Goal: Check status: Check status

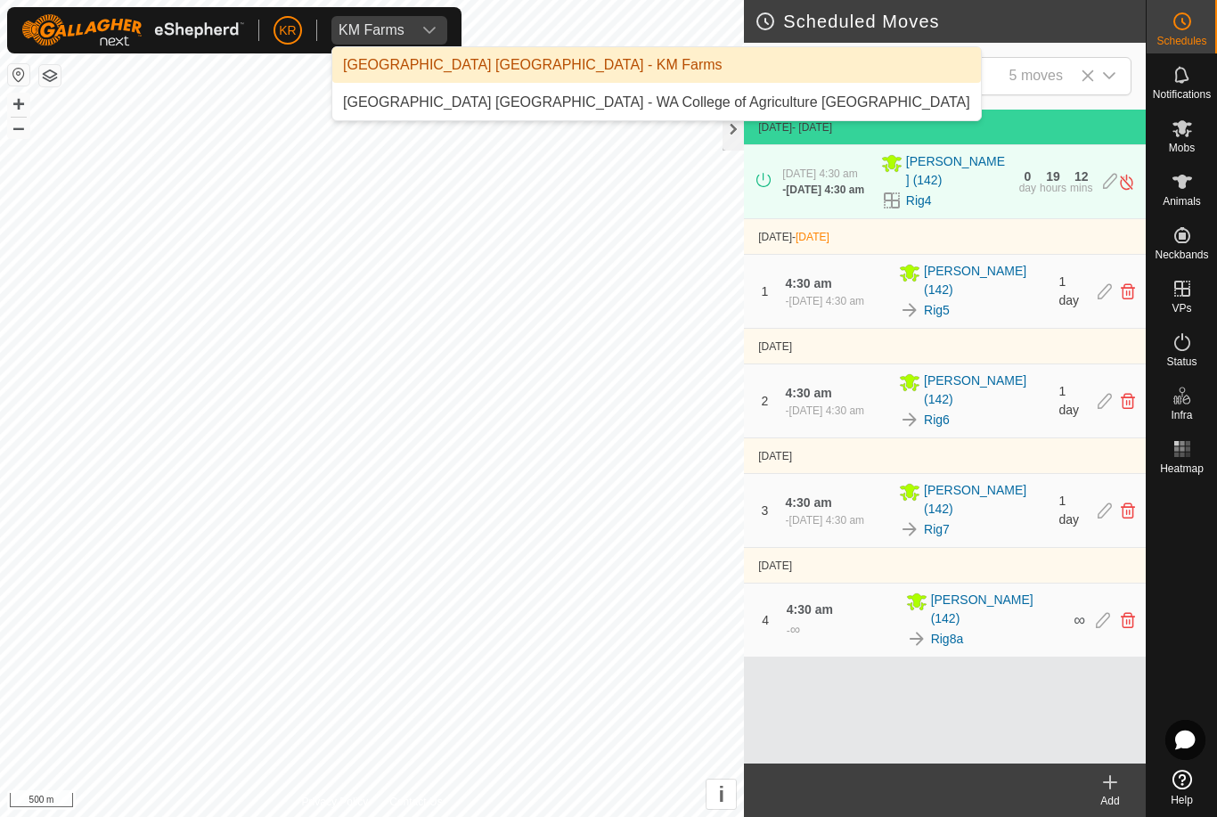
click at [417, 101] on div "[GEOGRAPHIC_DATA] [GEOGRAPHIC_DATA] - WA College of Agriculture [GEOGRAPHIC_DAT…" at bounding box center [656, 102] width 627 height 21
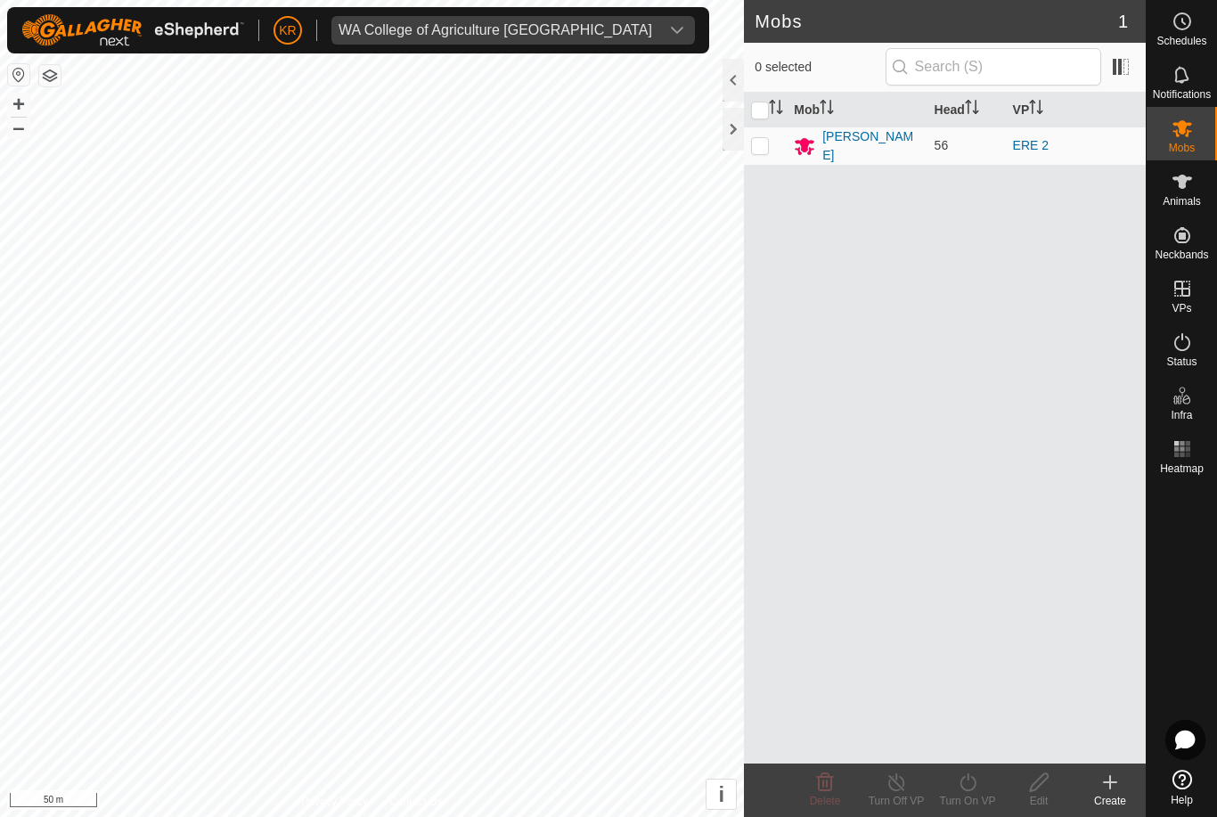
click at [879, 148] on div "[PERSON_NAME]" at bounding box center [870, 145] width 97 height 37
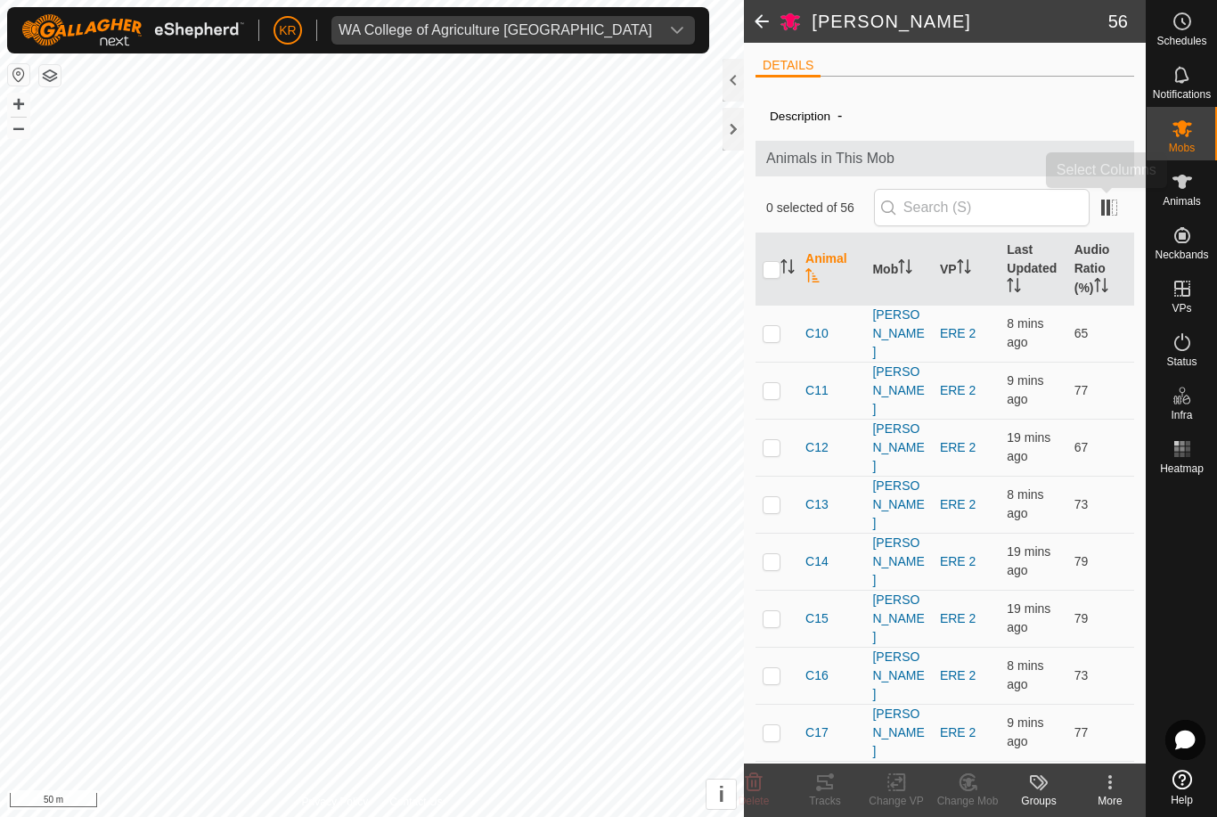
click at [1116, 205] on span at bounding box center [1109, 207] width 29 height 29
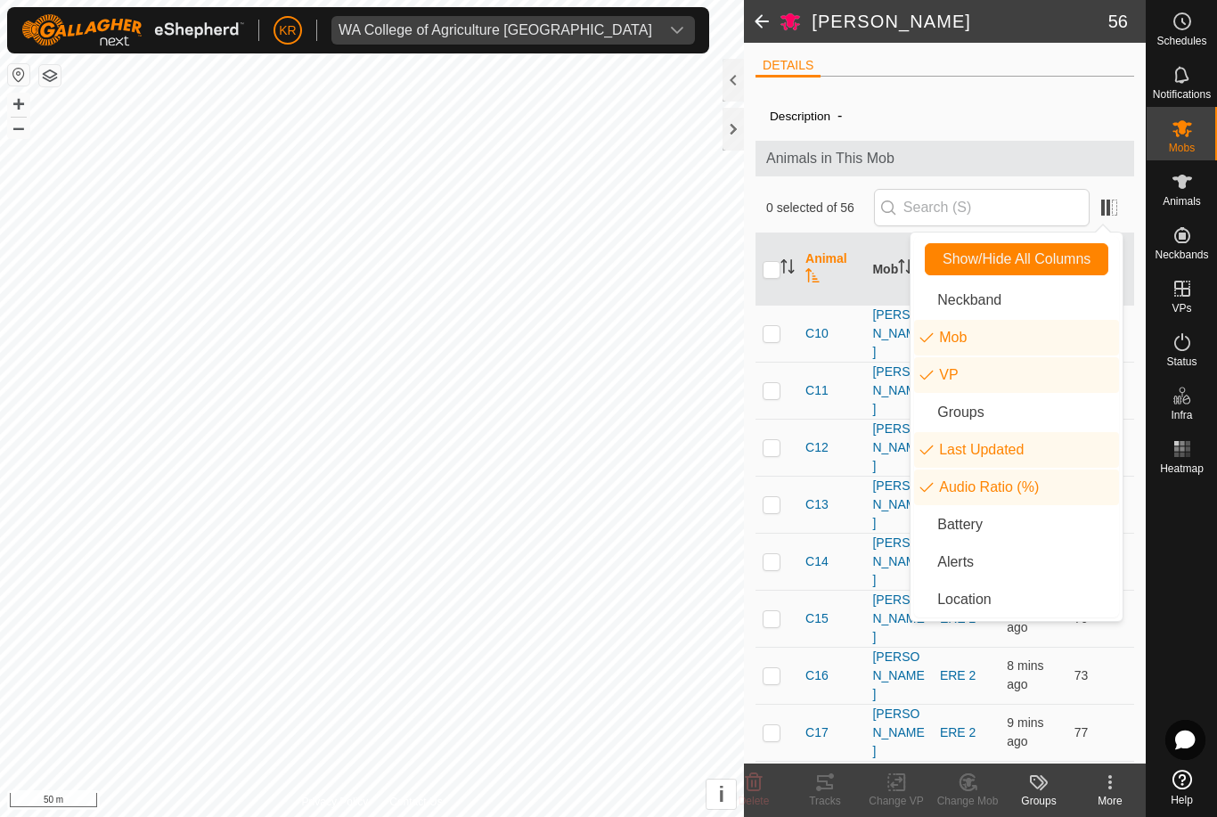
click at [1007, 532] on li "Battery" at bounding box center [1016, 525] width 205 height 36
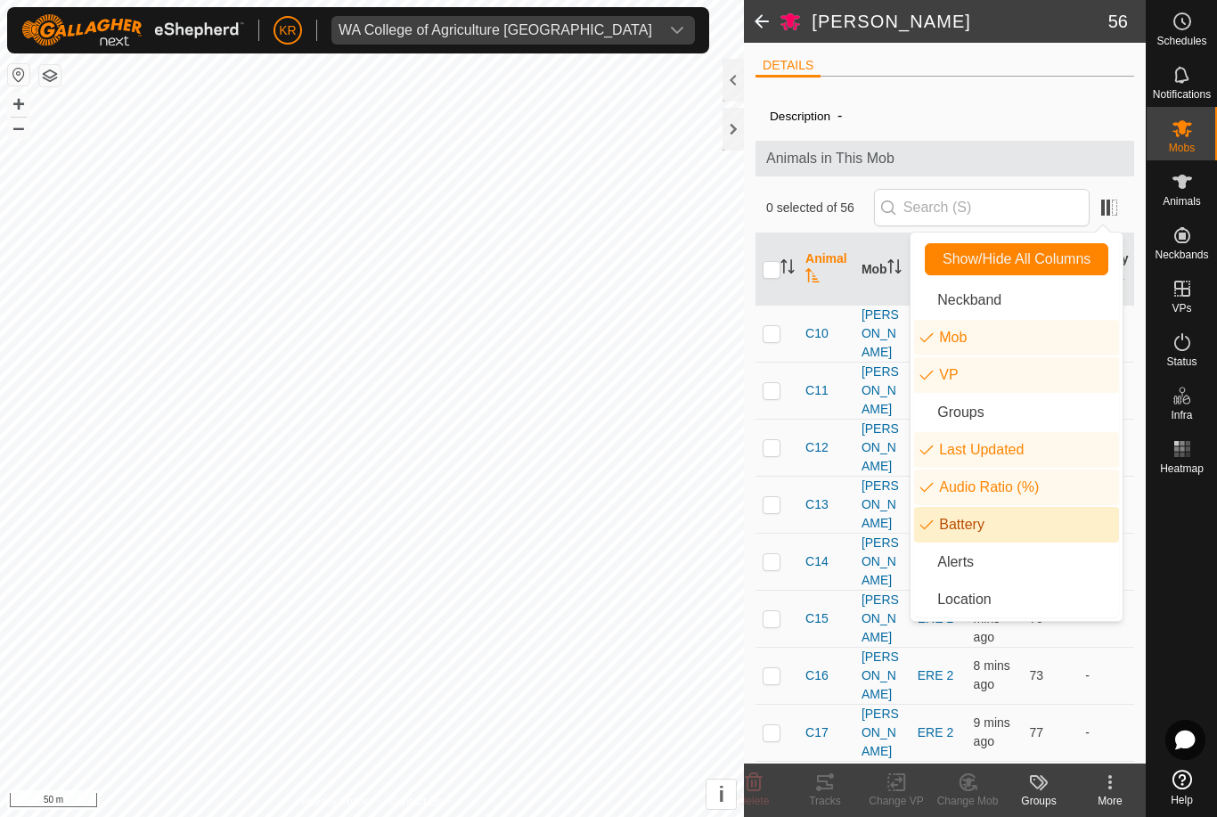
click at [1211, 592] on div at bounding box center [1181, 621] width 70 height 281
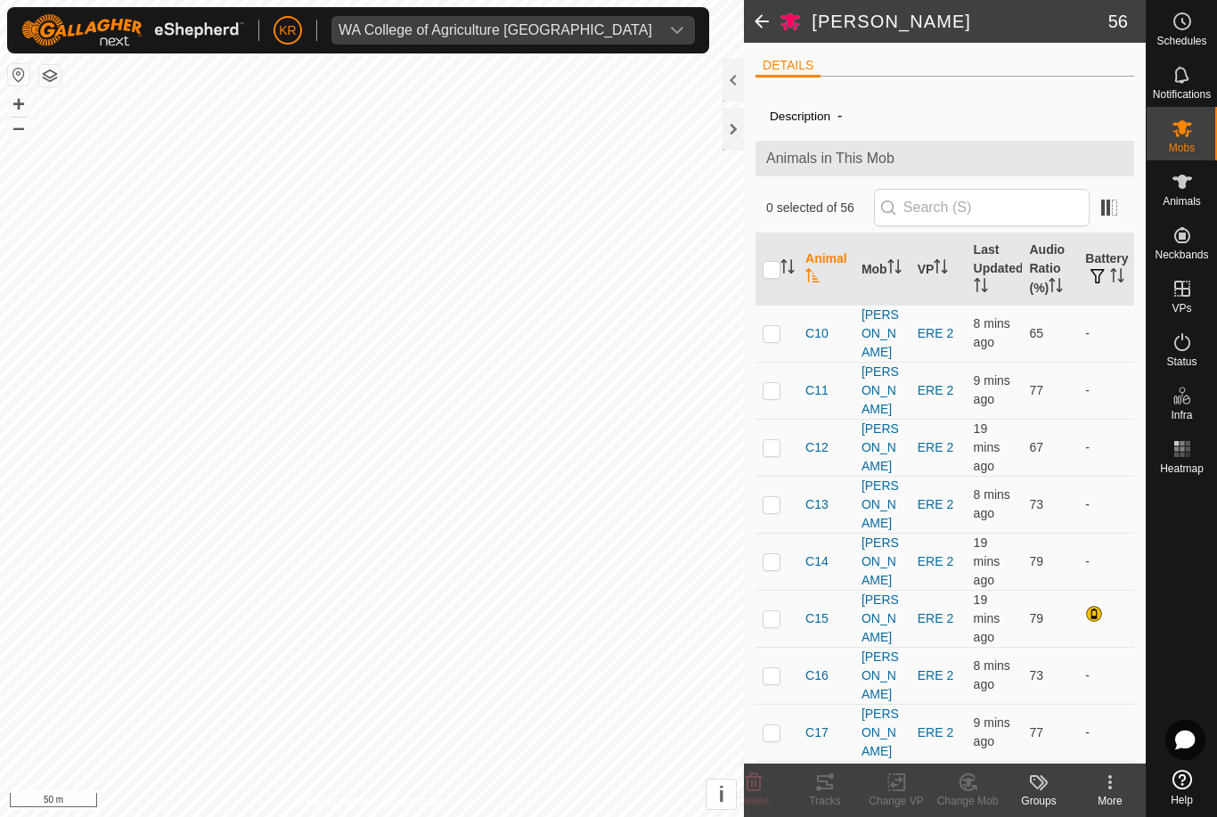
click at [1209, 586] on div at bounding box center [1181, 621] width 70 height 281
click at [1191, 199] on span "Animals" at bounding box center [1181, 201] width 38 height 11
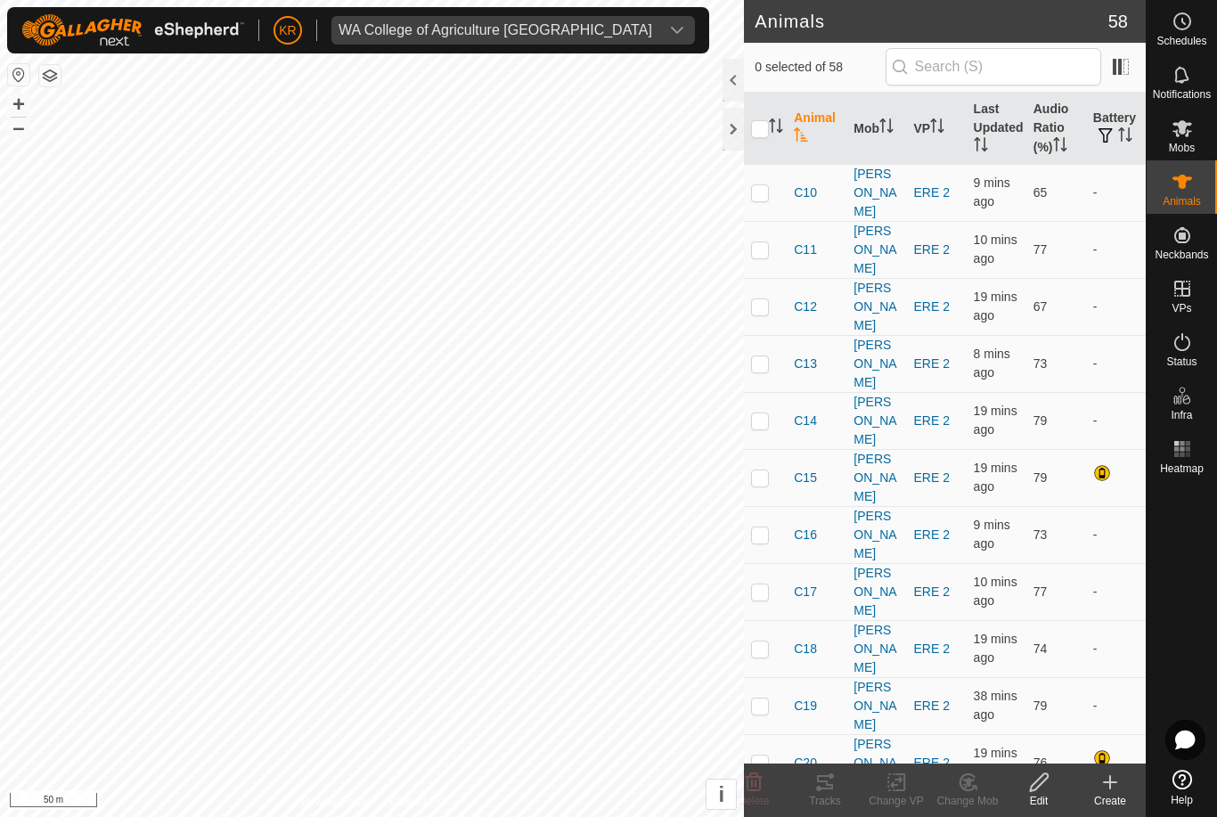
click at [987, 121] on th "Last Updated" at bounding box center [996, 129] width 60 height 72
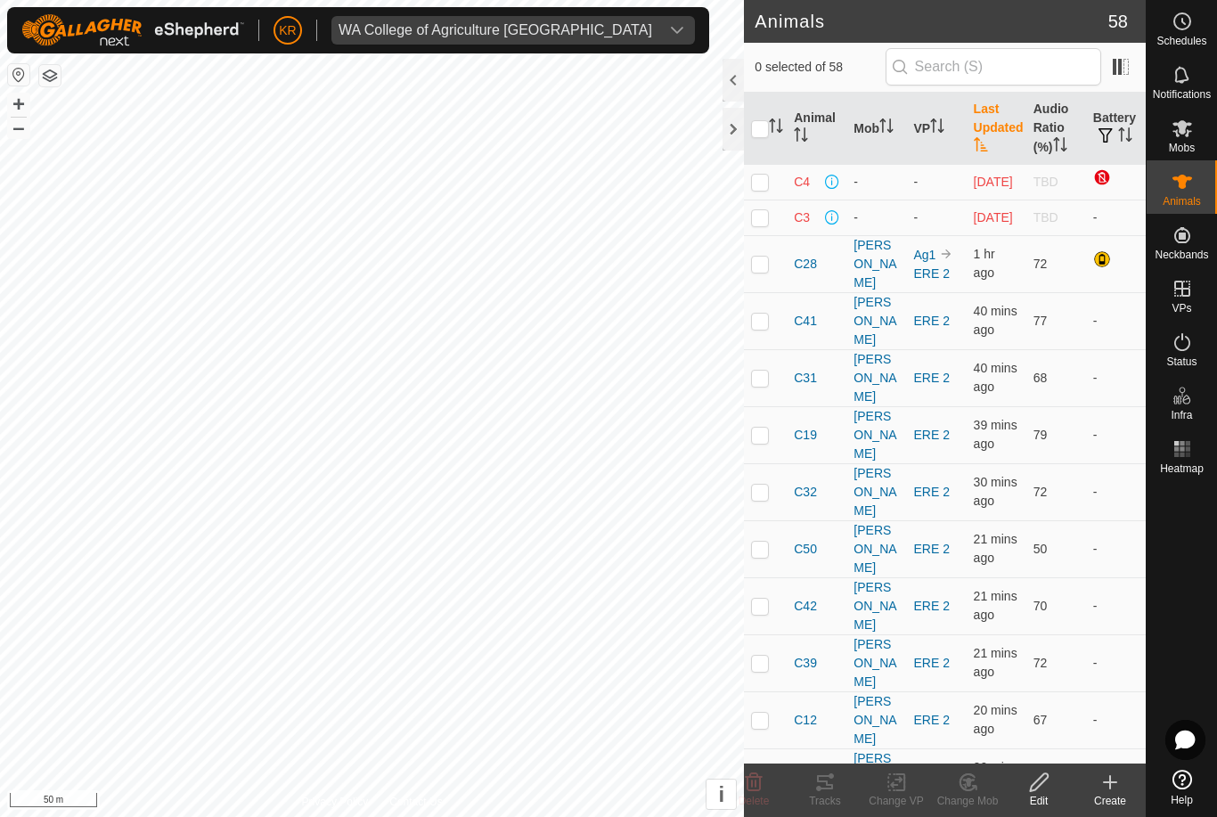
checkbox input "true"
click at [801, 179] on span "C4" at bounding box center [802, 182] width 16 height 19
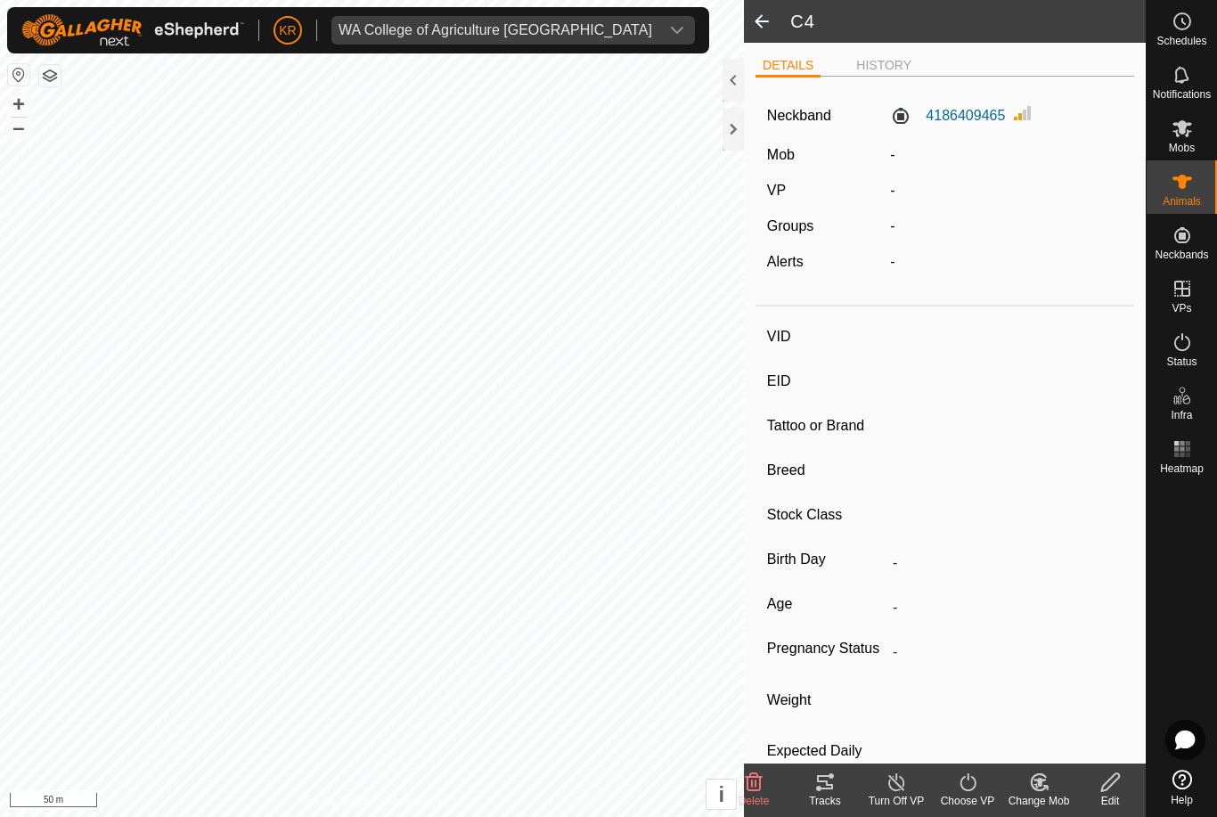
type input "C4"
type input "-"
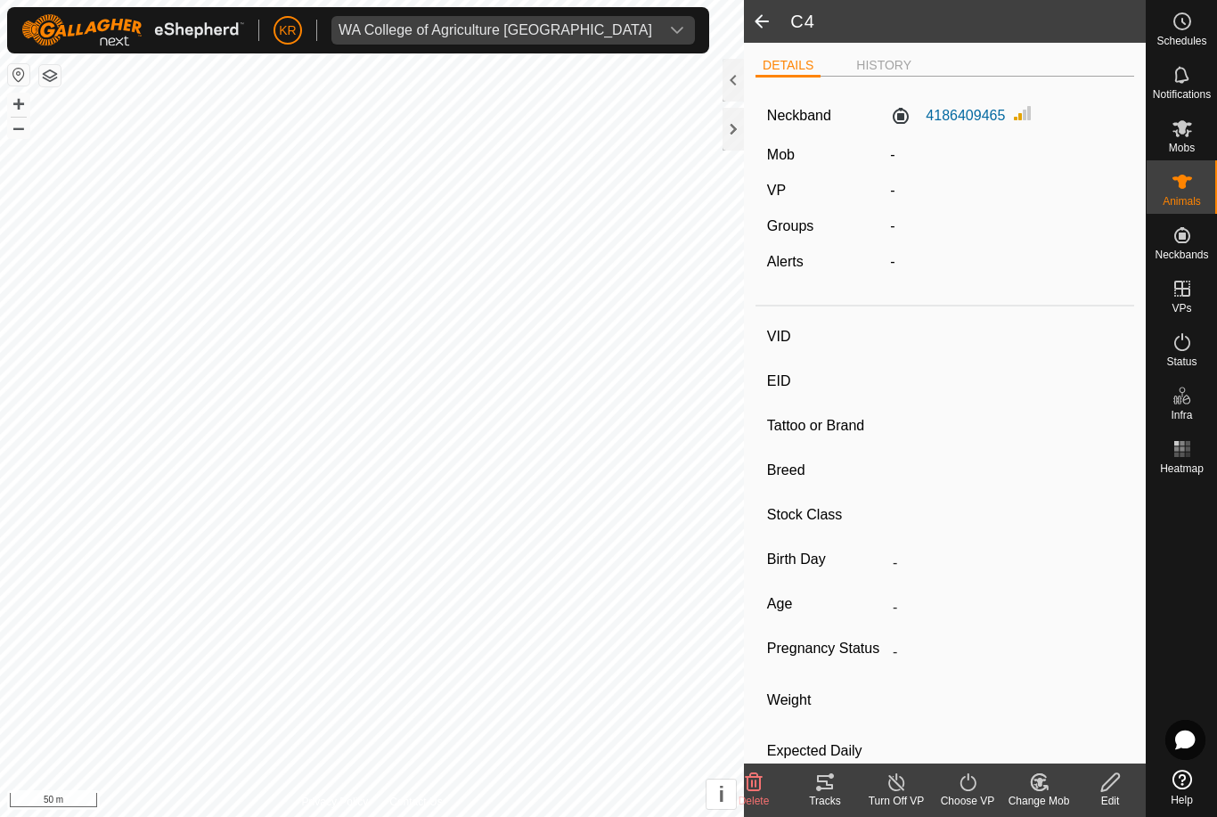
type input "-"
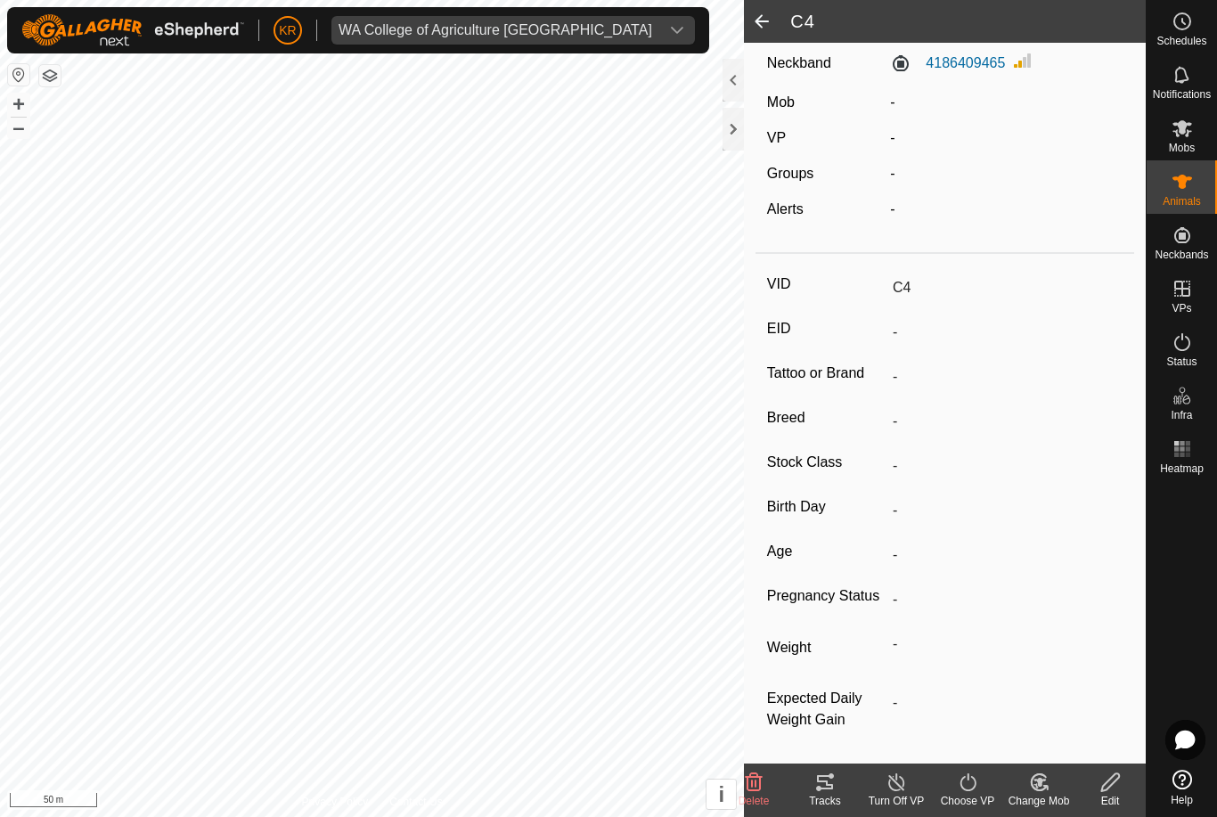
scroll to position [69, 0]
click at [761, 20] on span at bounding box center [762, 21] width 36 height 43
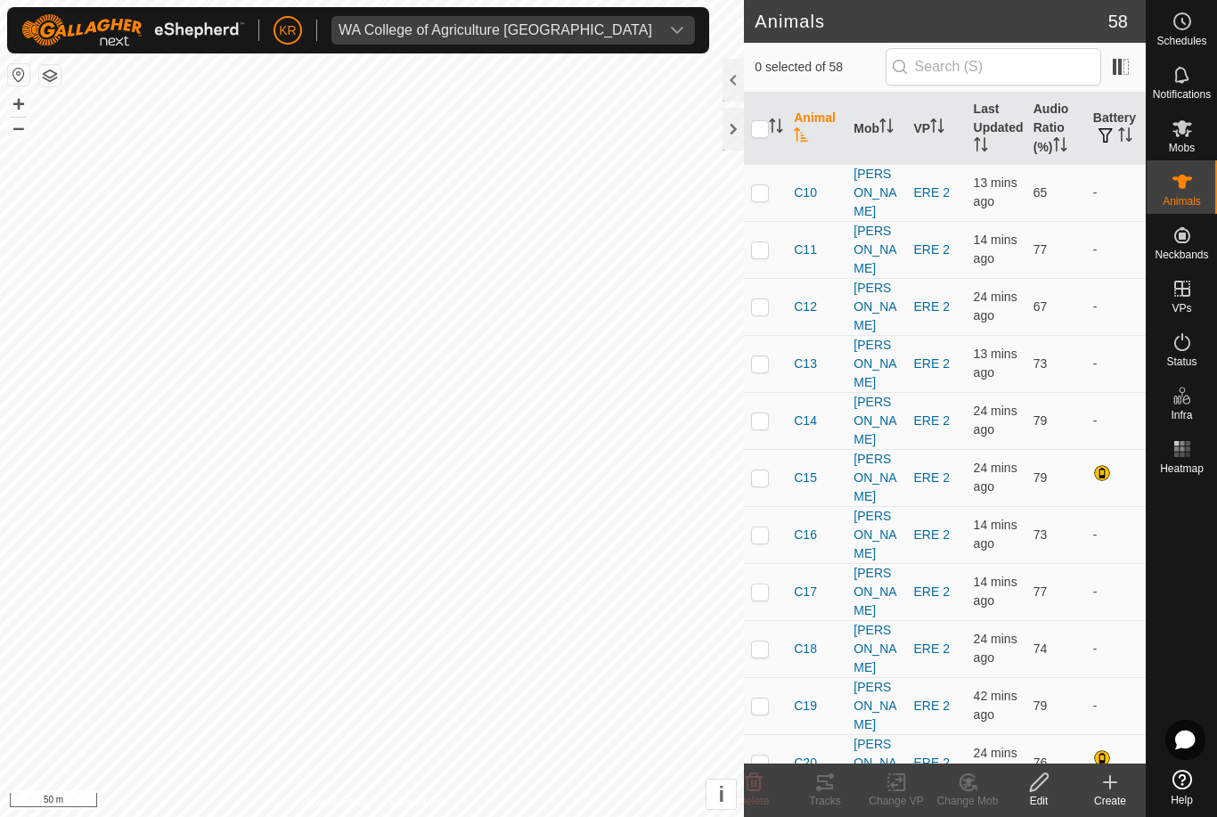
click at [880, 119] on th "Mob" at bounding box center [876, 129] width 60 height 72
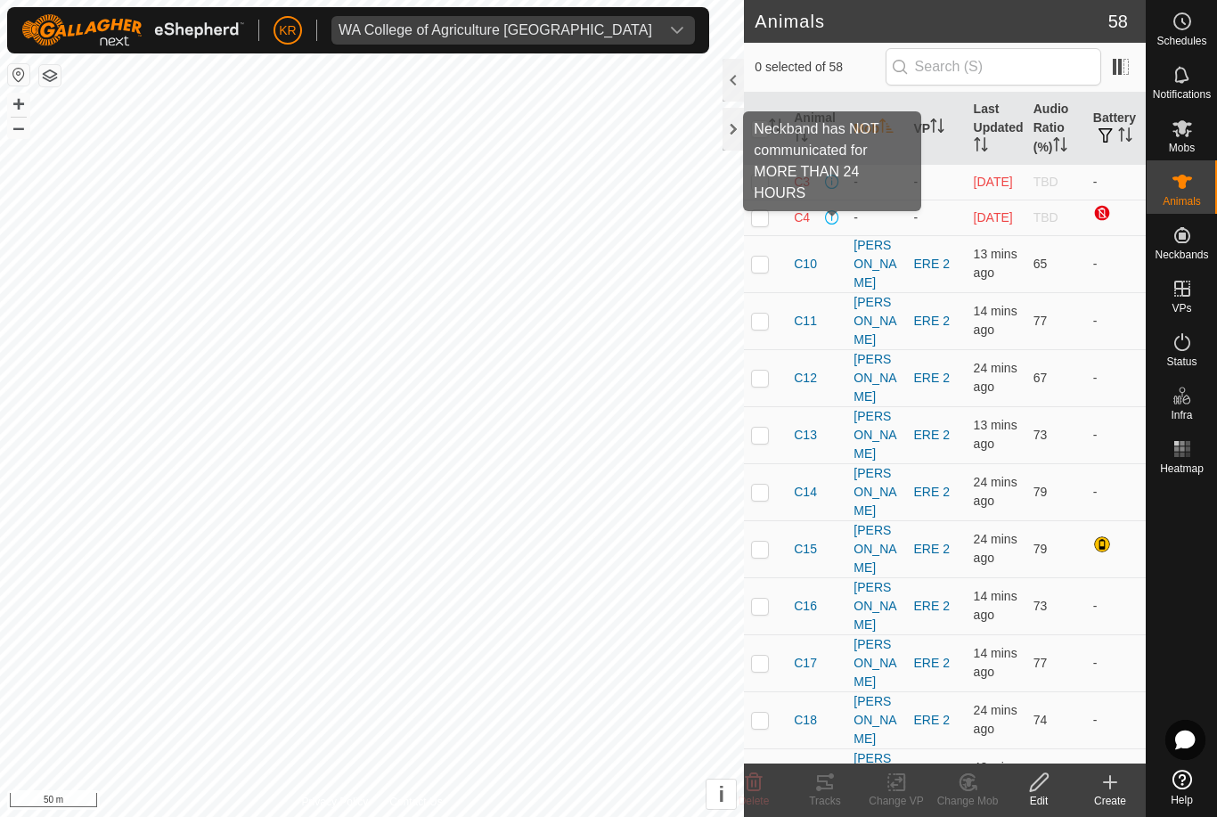
click at [836, 221] on span at bounding box center [832, 217] width 14 height 14
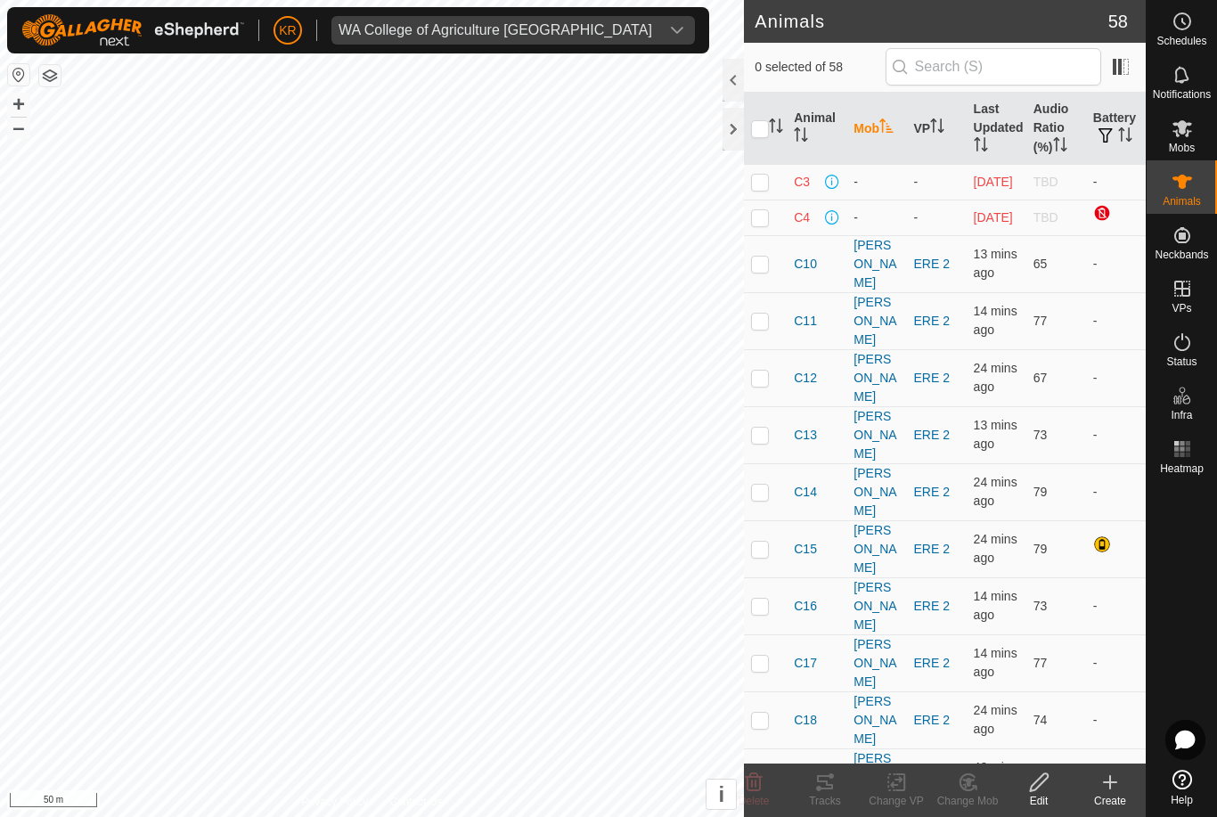
click at [834, 219] on span at bounding box center [832, 217] width 14 height 14
click at [824, 161] on th "Animal" at bounding box center [817, 129] width 60 height 72
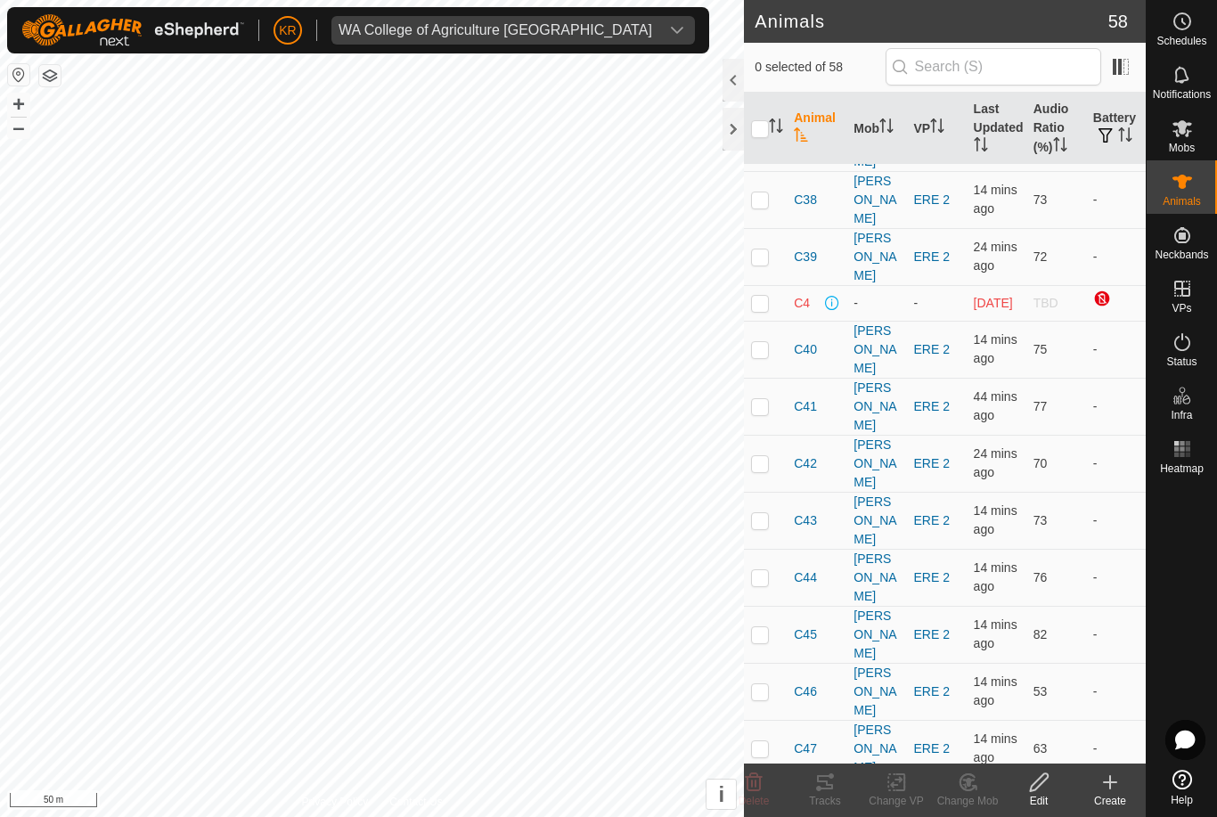
scroll to position [1624, 0]
checkbox input "false"
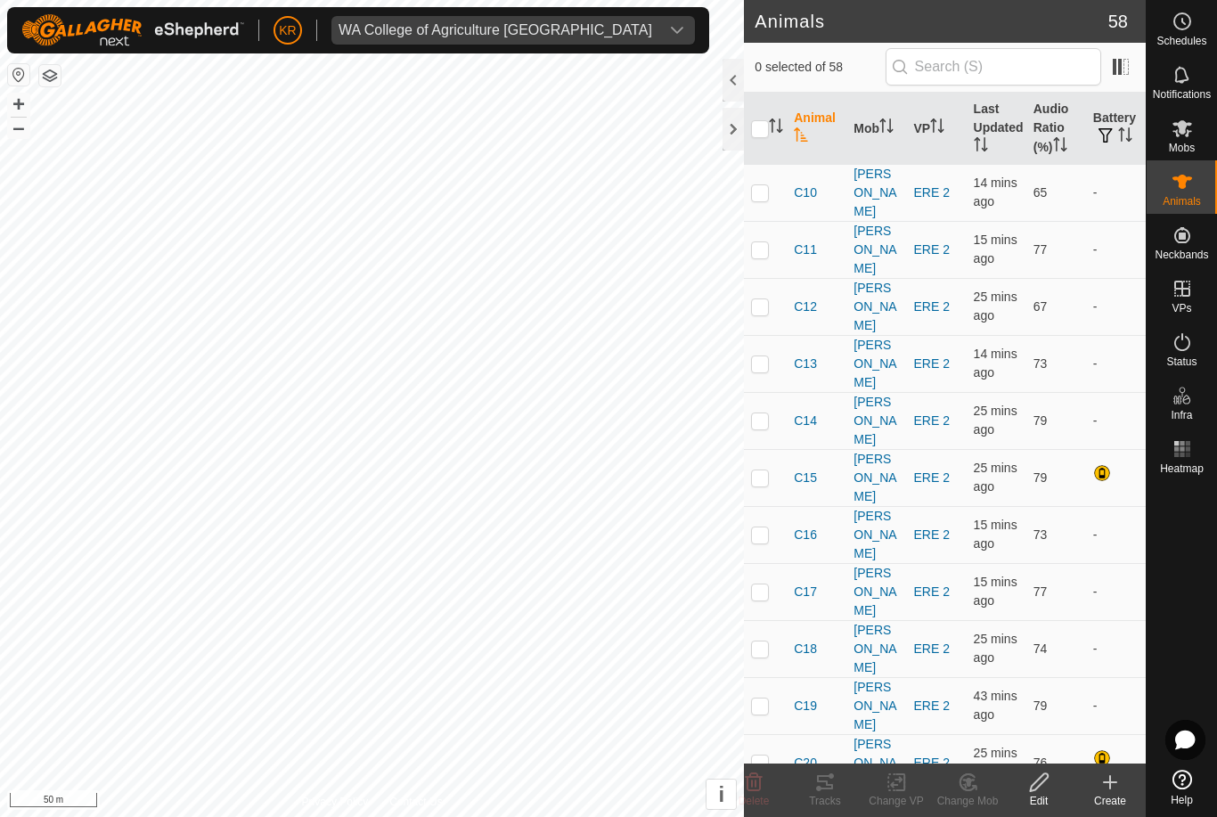
scroll to position [0, 0]
click at [1203, 353] on div "Status" at bounding box center [1181, 347] width 70 height 53
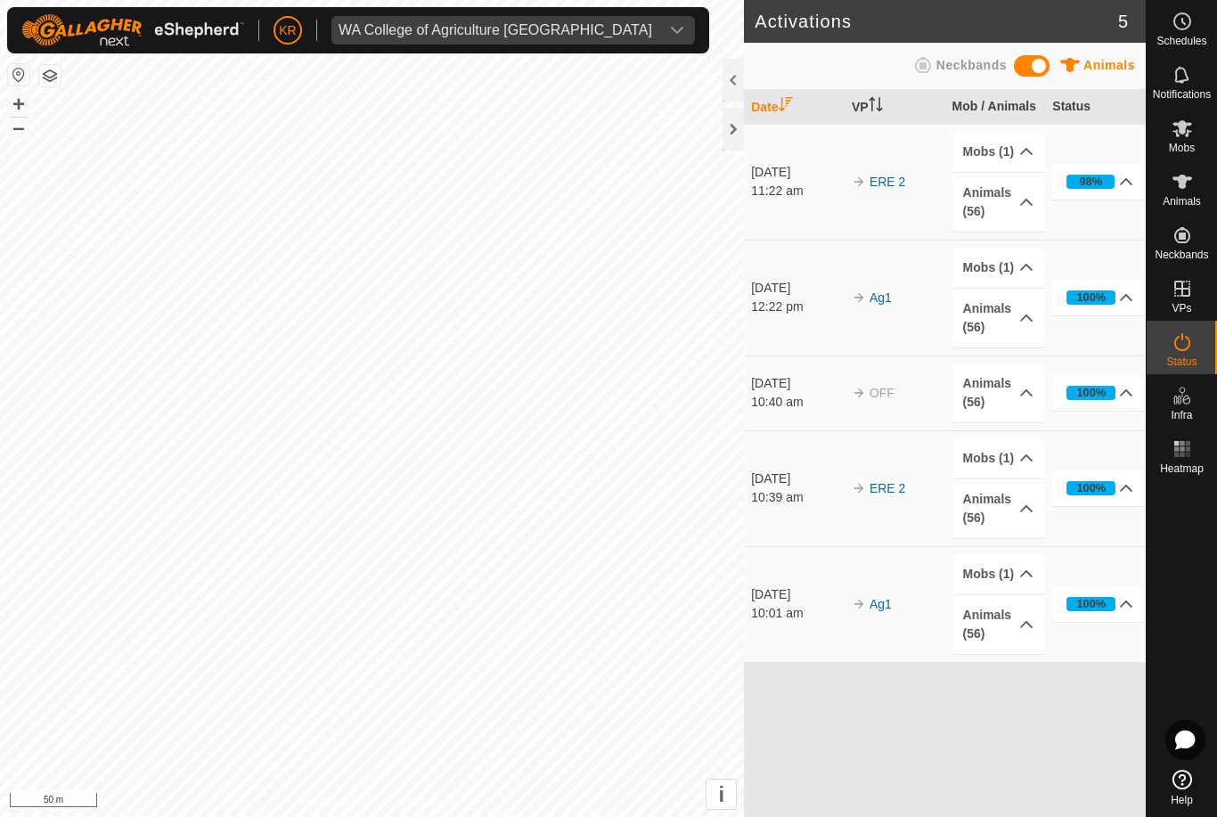
click at [1105, 176] on div "98%" at bounding box center [1090, 182] width 48 height 14
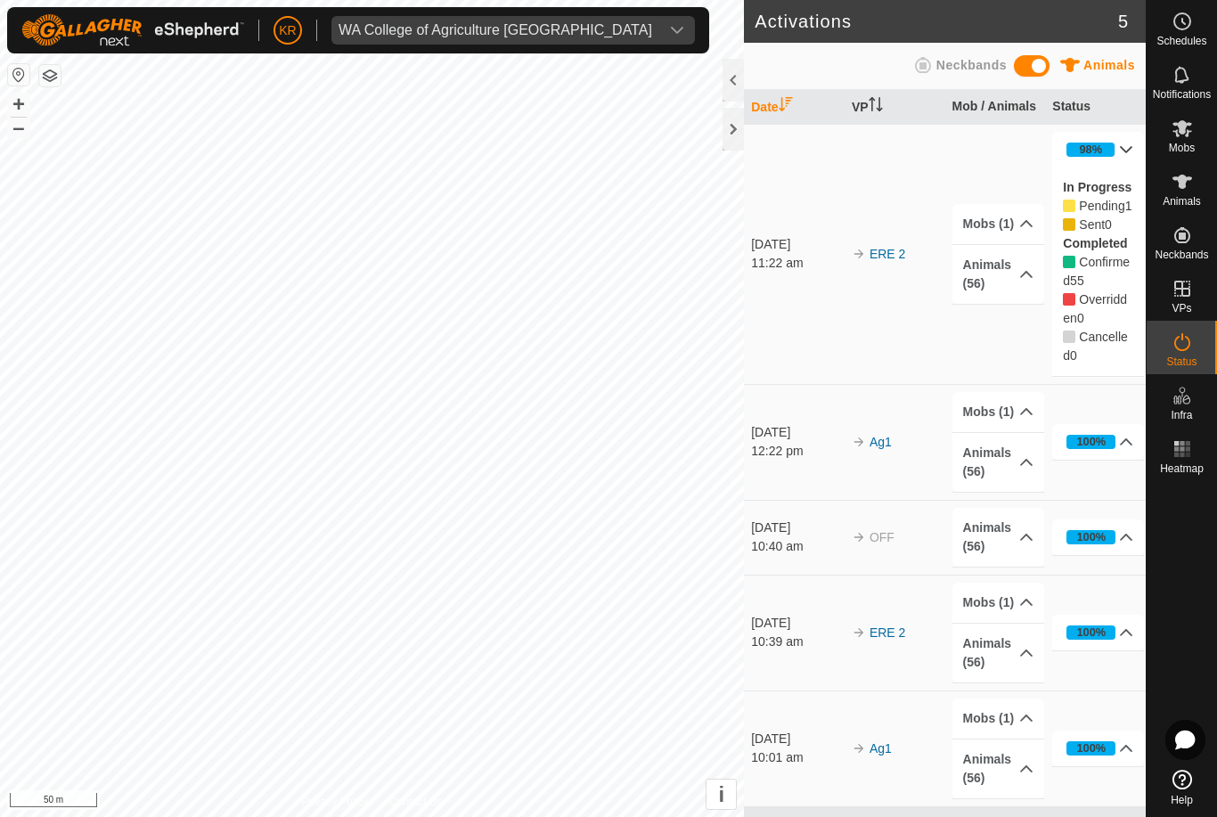
click at [1117, 203] on span "Pending" at bounding box center [1101, 206] width 45 height 14
click at [1103, 211] on span "Pending" at bounding box center [1101, 206] width 45 height 14
click at [1103, 216] on div "Pending 1" at bounding box center [1098, 206] width 70 height 19
click at [1097, 216] on div "Pending 1" at bounding box center [1098, 206] width 70 height 19
click at [1104, 216] on div "Pending 1" at bounding box center [1098, 206] width 70 height 19
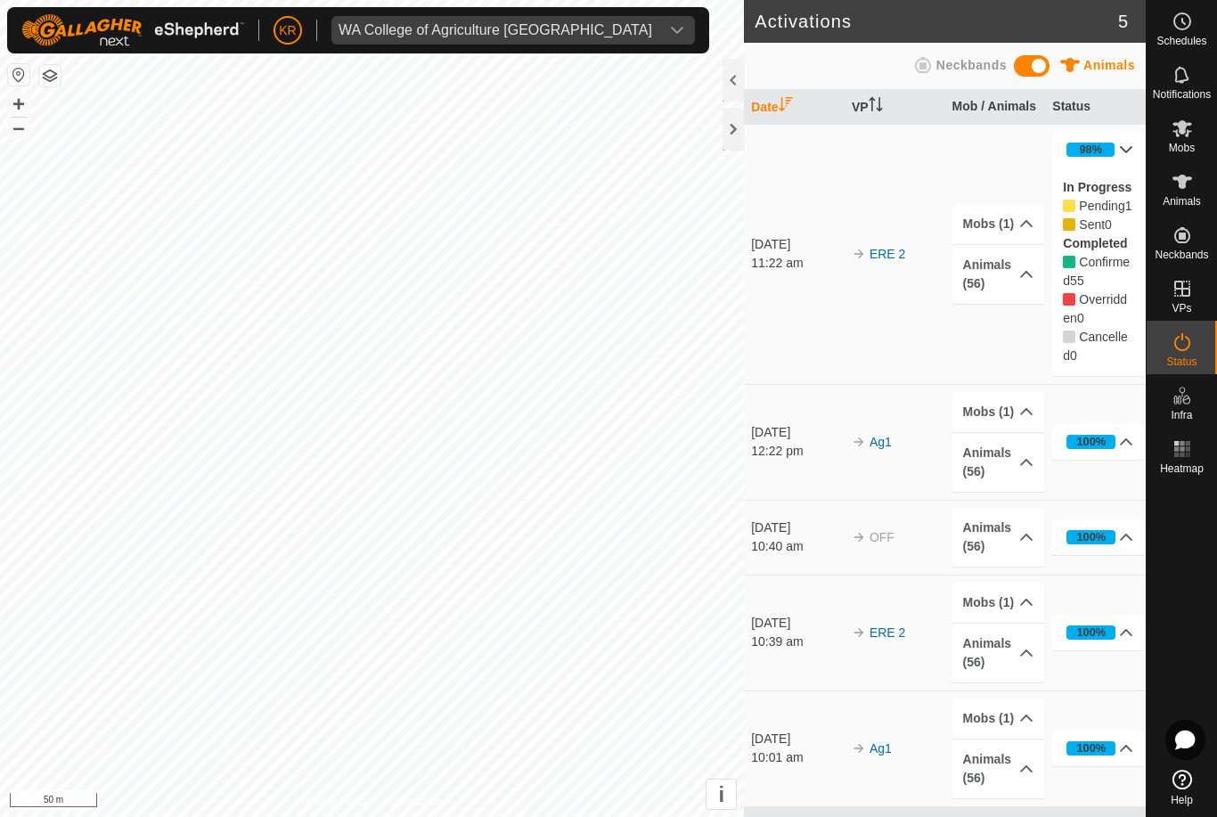
click at [1019, 281] on icon at bounding box center [1026, 274] width 14 height 14
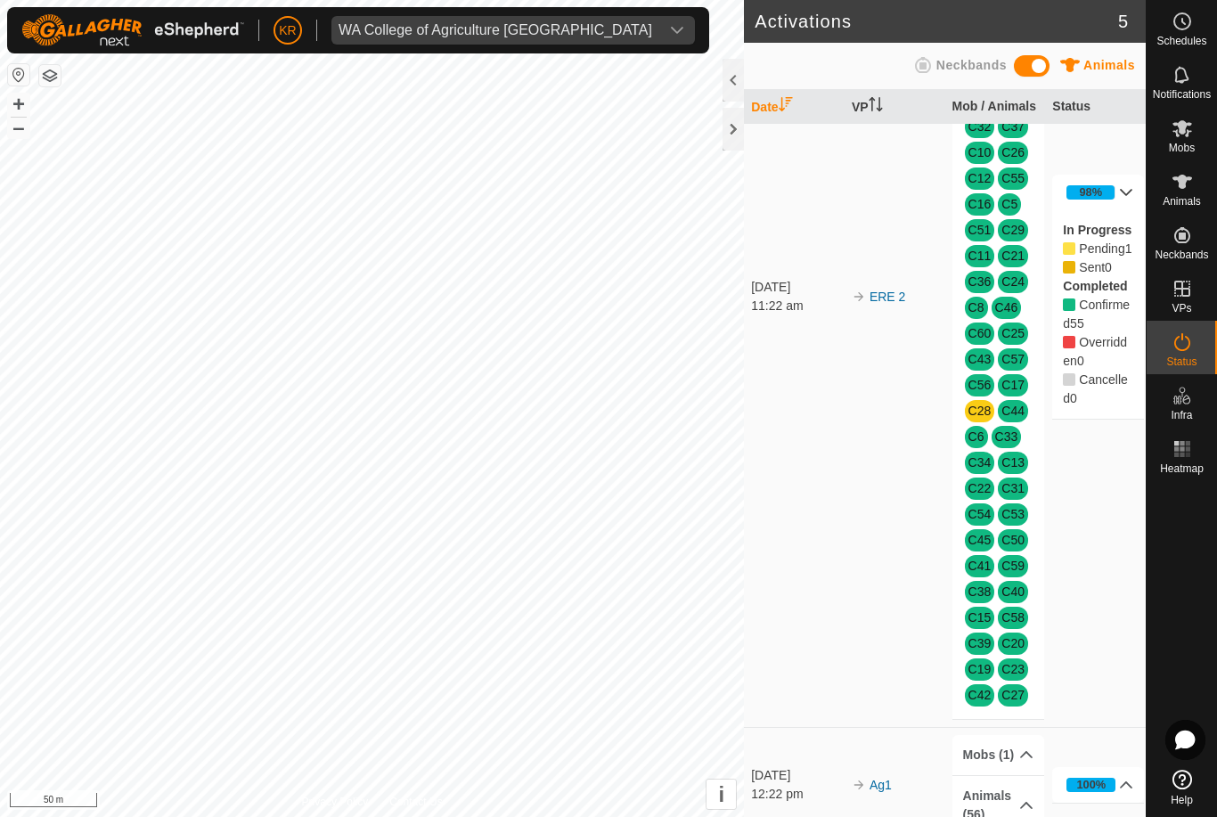
scroll to position [271, 0]
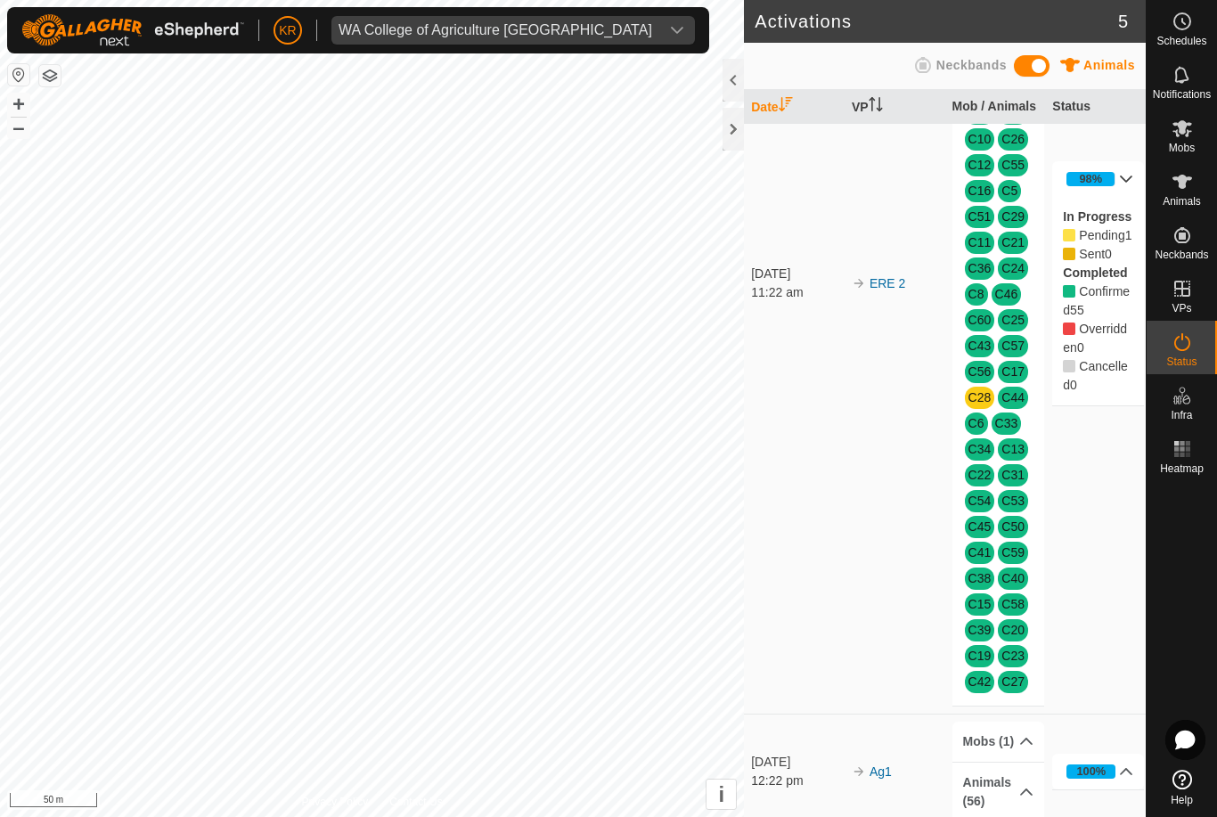
click at [998, 396] on span "C44" at bounding box center [1013, 398] width 30 height 22
click at [1192, 192] on icon at bounding box center [1181, 181] width 21 height 21
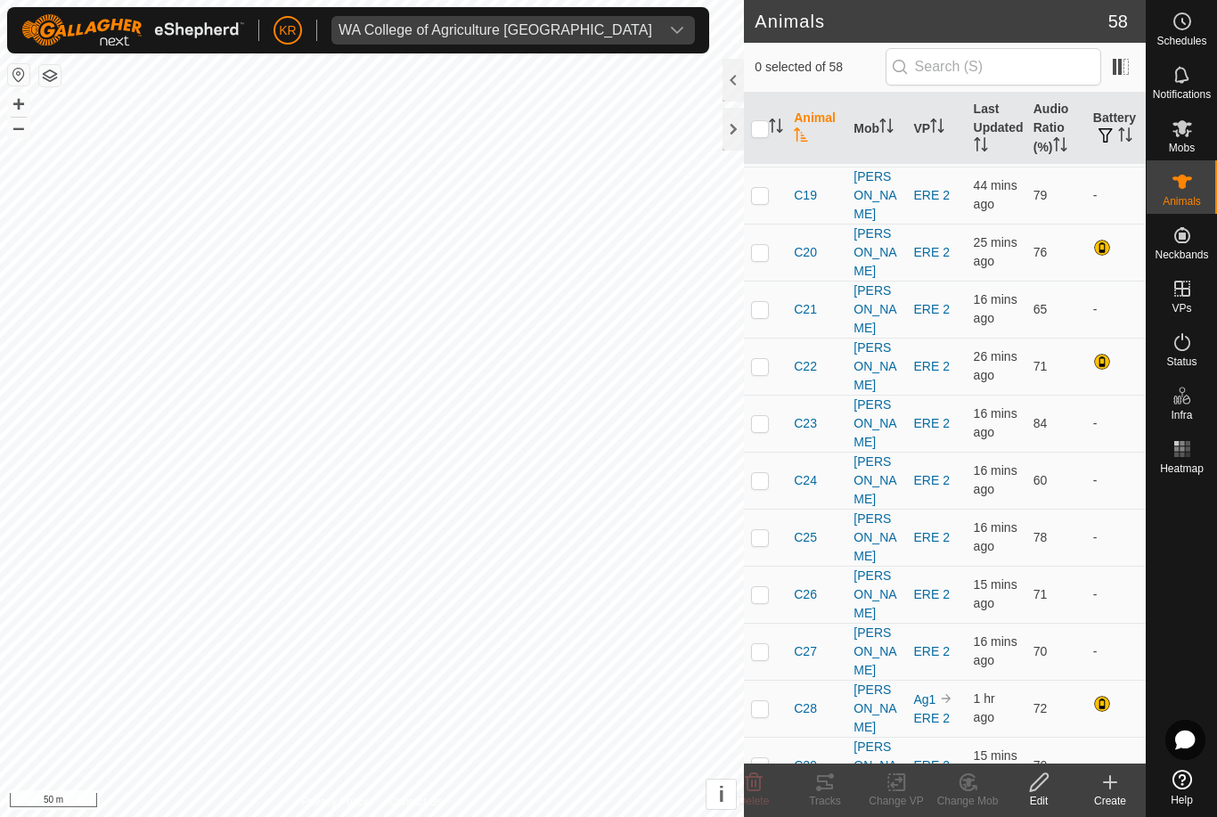
scroll to position [511, 0]
click at [810, 679] on td "C28" at bounding box center [817, 707] width 60 height 57
click at [808, 698] on span "C28" at bounding box center [805, 707] width 23 height 19
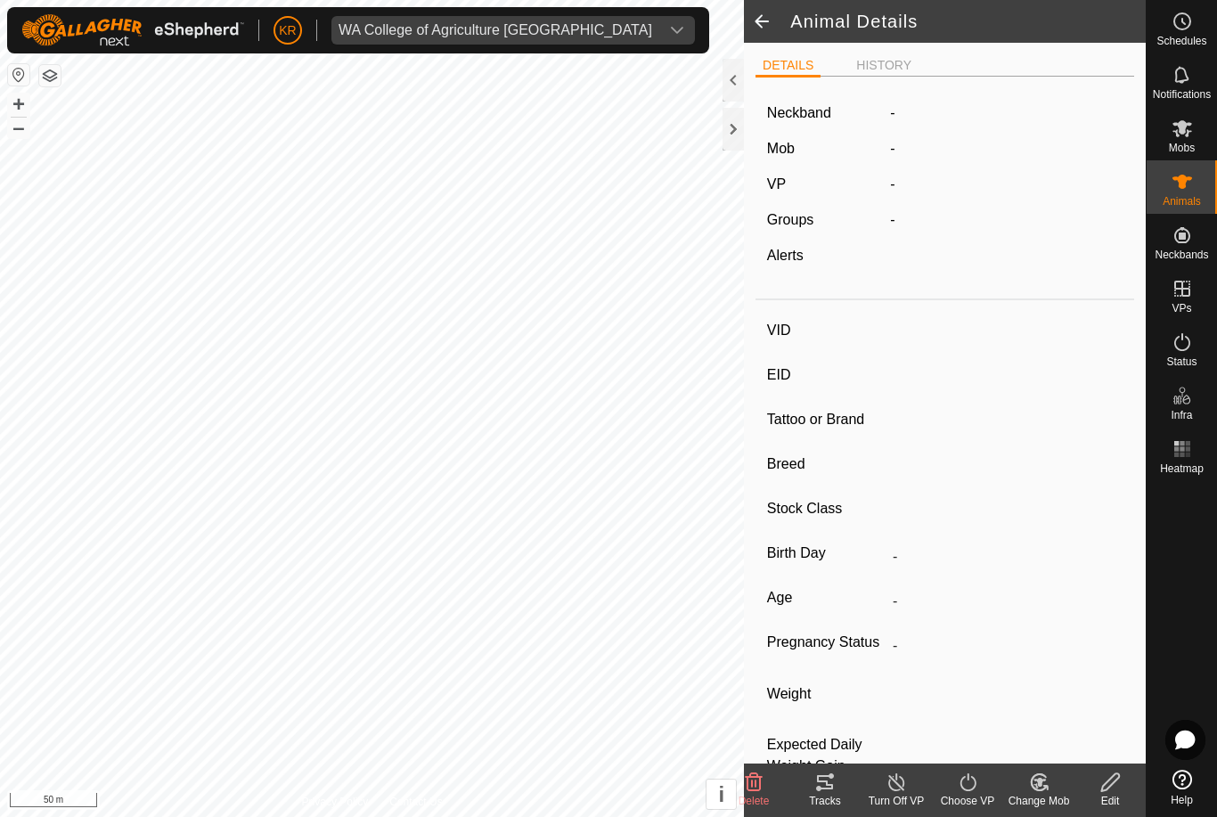
type input "C28"
type input "-"
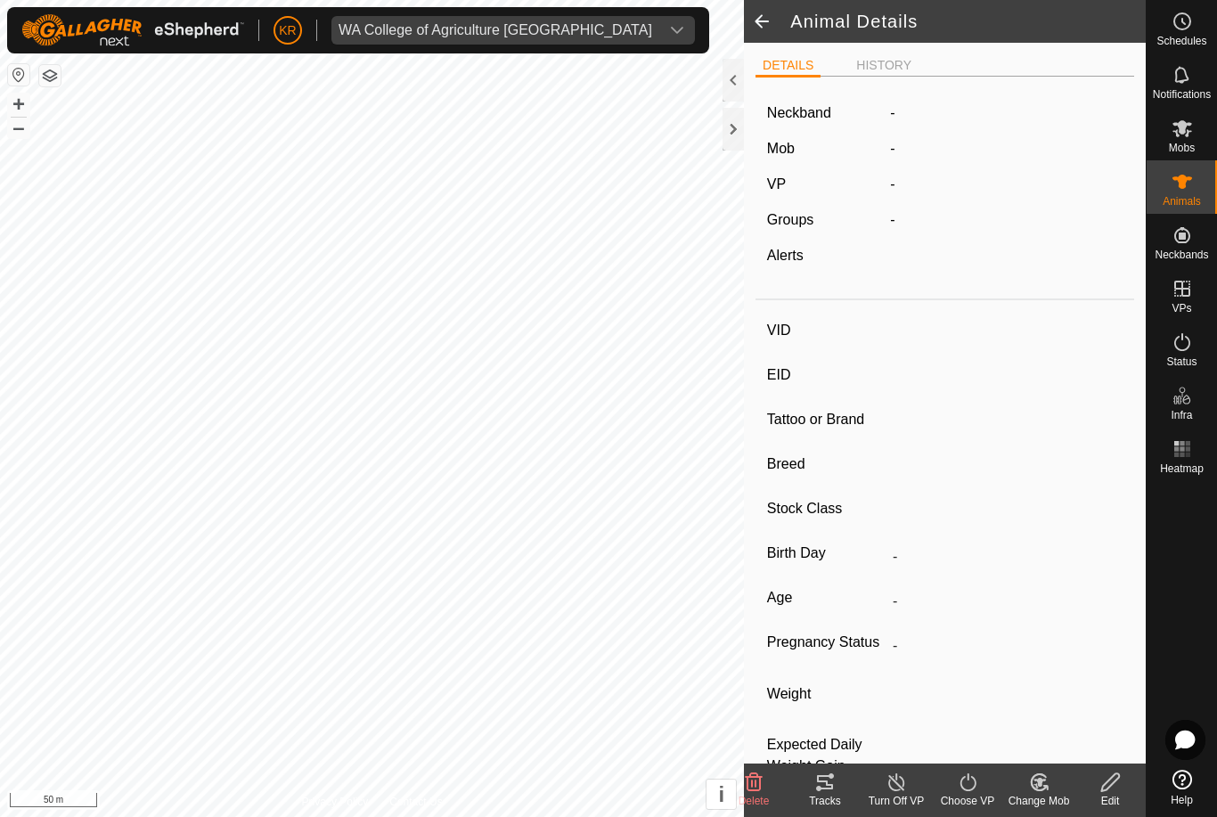
type input "-"
